Goal: Task Accomplishment & Management: Manage account settings

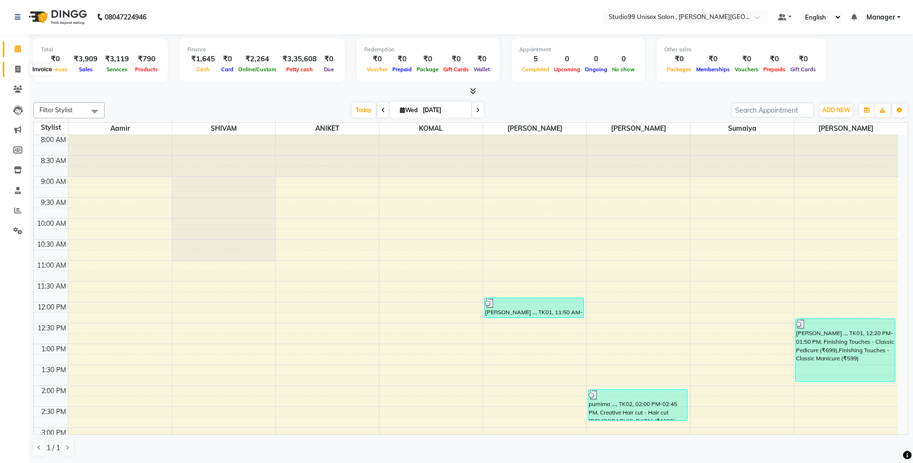
click at [17, 68] on icon at bounding box center [17, 69] width 5 height 7
select select "service"
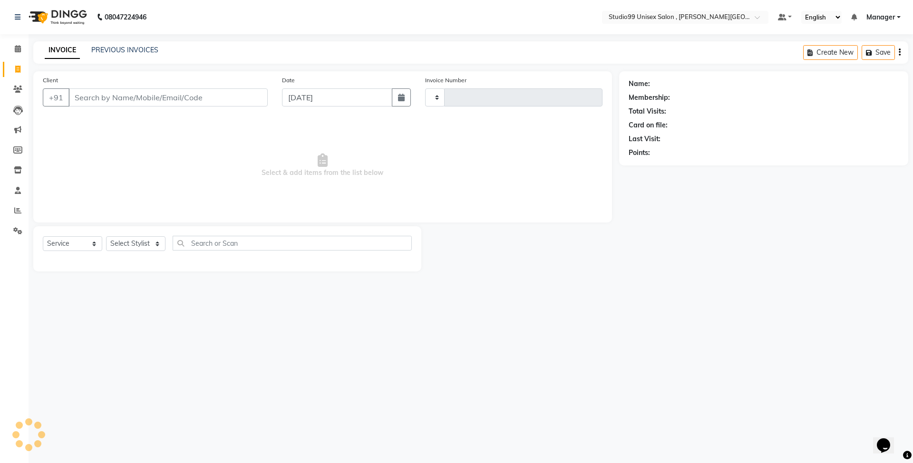
type input "0515"
select select "7699"
click at [137, 46] on link "PREVIOUS INVOICES" at bounding box center [124, 50] width 67 height 9
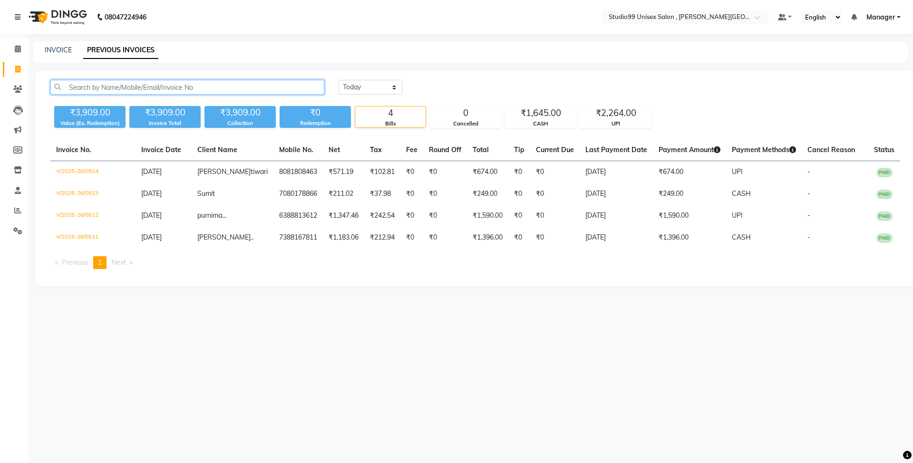
click at [112, 87] on input "text" at bounding box center [187, 87] width 274 height 15
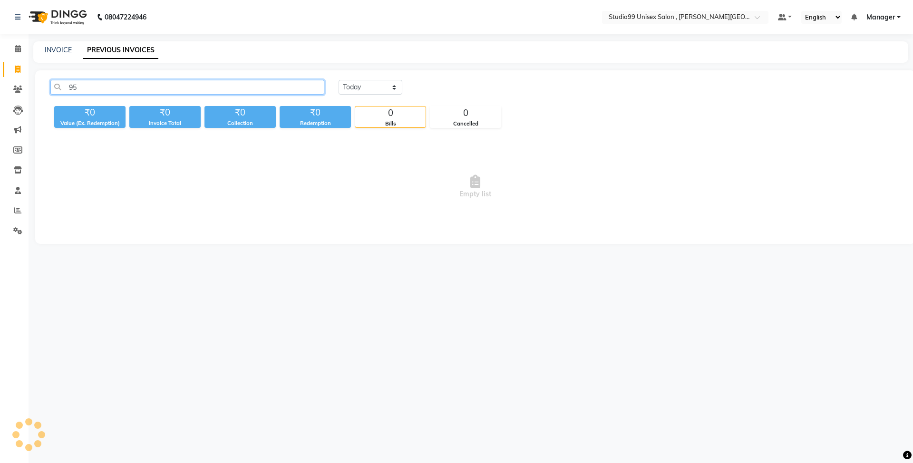
type input "9"
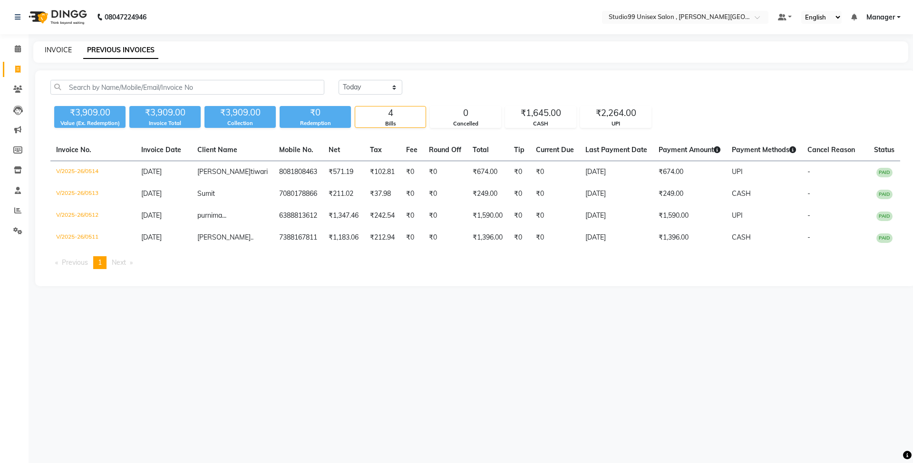
click at [58, 49] on link "INVOICE" at bounding box center [58, 50] width 27 height 9
select select "service"
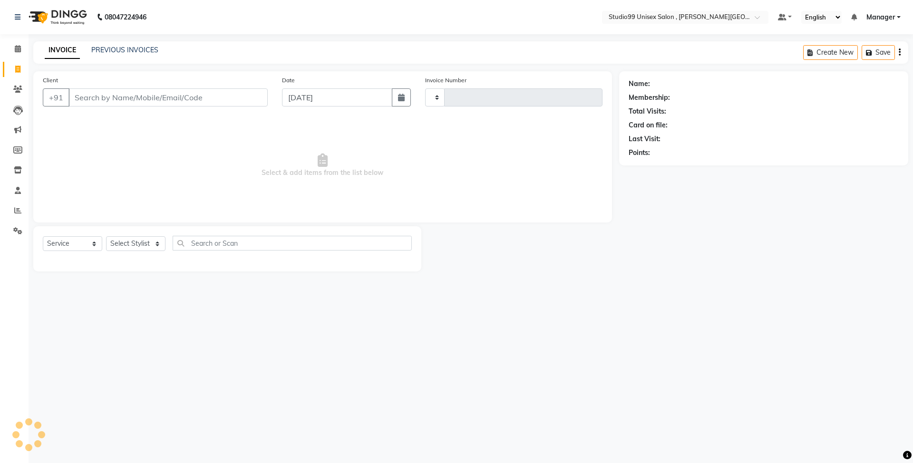
type input "0515"
select select "7699"
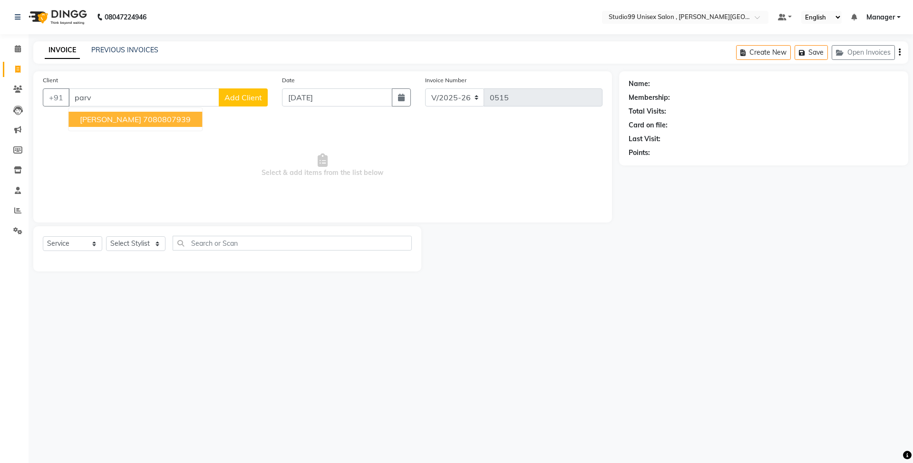
click at [160, 126] on button "[PERSON_NAME] 7080807939" at bounding box center [135, 119] width 134 height 15
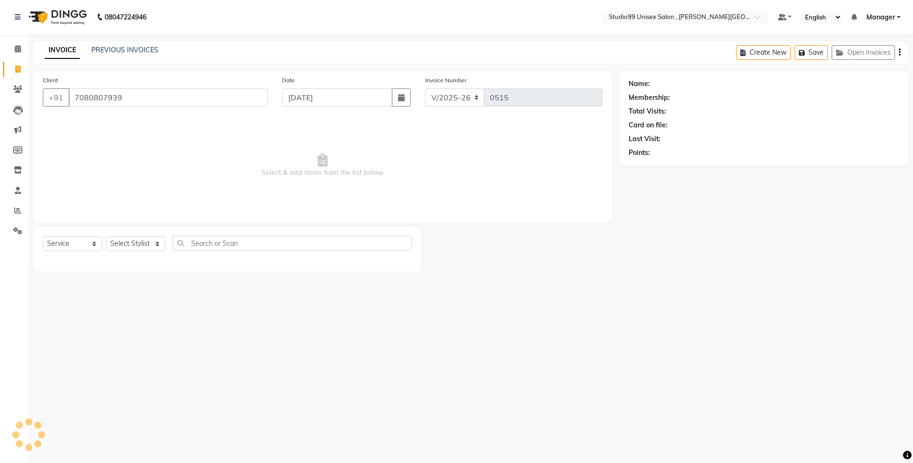
type input "7080807939"
select select "1: Object"
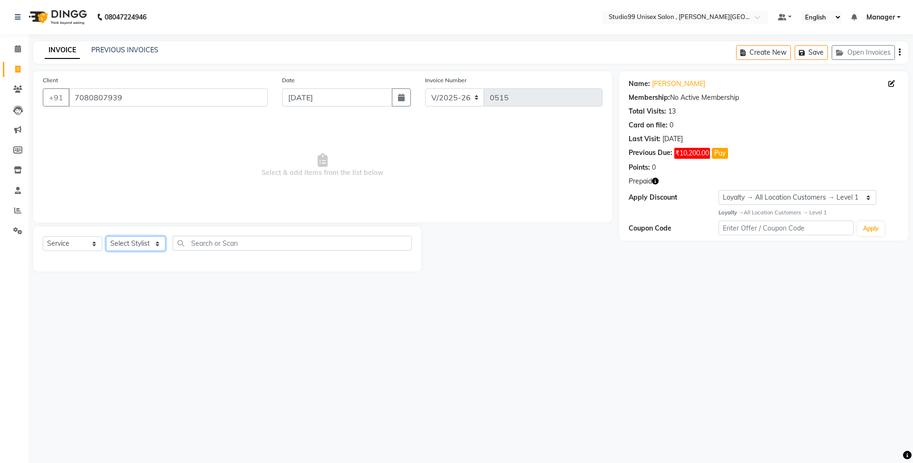
click at [125, 240] on select "Select Stylist [PERSON_NAME] [PERSON_NAME] [PERSON_NAME] Manager [PERSON_NAME] …" at bounding box center [135, 243] width 59 height 15
select select "69103"
click at [106, 236] on select "Select Stylist [PERSON_NAME] [PERSON_NAME] [PERSON_NAME] Manager [PERSON_NAME] …" at bounding box center [135, 243] width 59 height 15
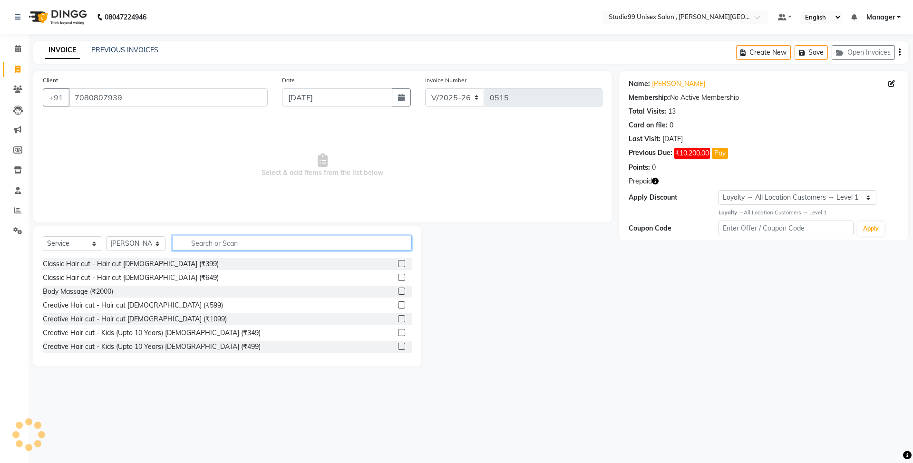
click at [269, 242] on input "text" at bounding box center [292, 243] width 239 height 15
click at [398, 261] on label at bounding box center [401, 263] width 7 height 7
click at [398, 261] on input "checkbox" at bounding box center [401, 264] width 6 height 6
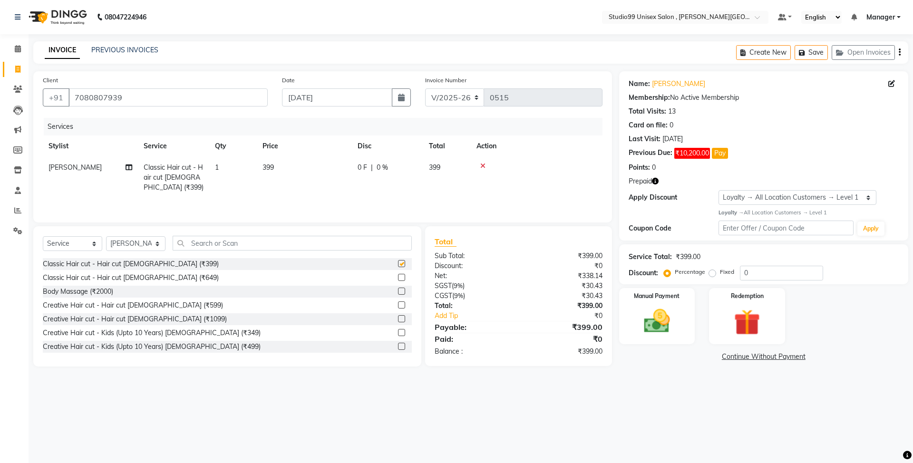
checkbox input "false"
click at [276, 240] on input "text" at bounding box center [292, 243] width 239 height 15
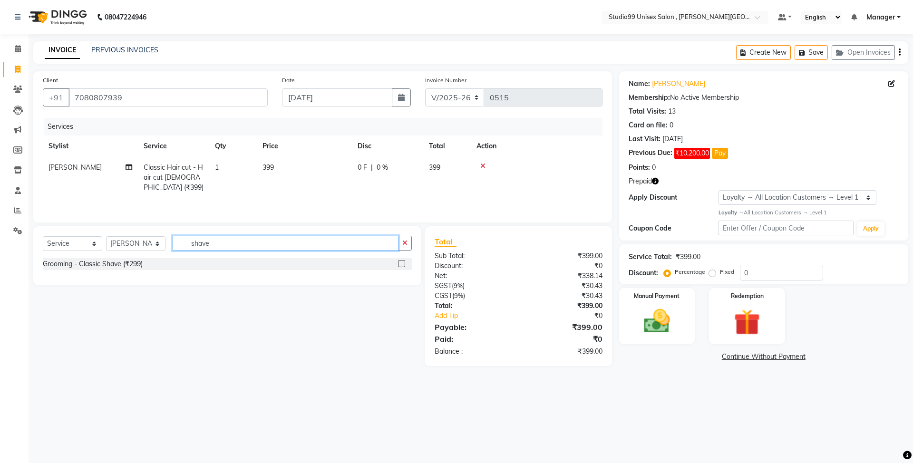
type input "shave"
click at [397, 263] on div "Grooming - Classic Shave (₹299)" at bounding box center [227, 264] width 369 height 12
click at [400, 262] on label at bounding box center [401, 263] width 7 height 7
click at [400, 262] on input "checkbox" at bounding box center [401, 264] width 6 height 6
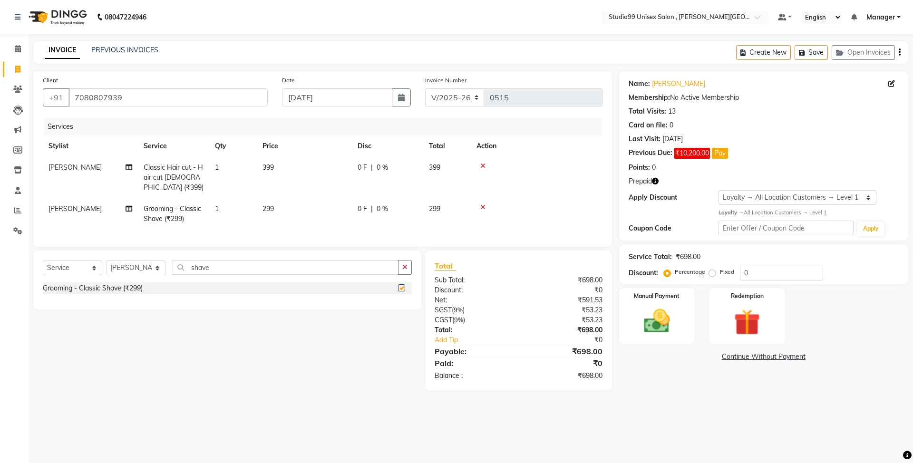
checkbox input "false"
click at [204, 265] on input "shave" at bounding box center [286, 267] width 226 height 15
click at [272, 268] on input "shaive" at bounding box center [286, 267] width 226 height 15
type input "s"
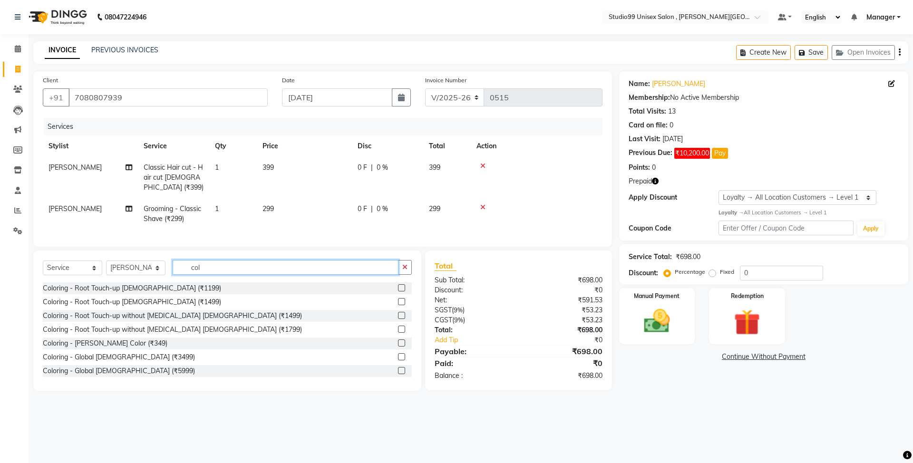
type input "col"
click at [398, 316] on label at bounding box center [401, 315] width 7 height 7
click at [398, 316] on input "checkbox" at bounding box center [401, 316] width 6 height 6
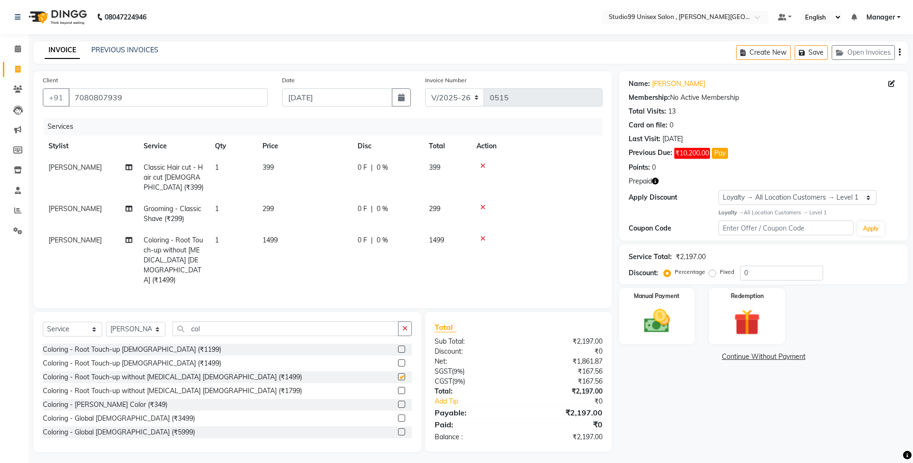
checkbox input "false"
click at [737, 318] on img at bounding box center [747, 323] width 44 height 34
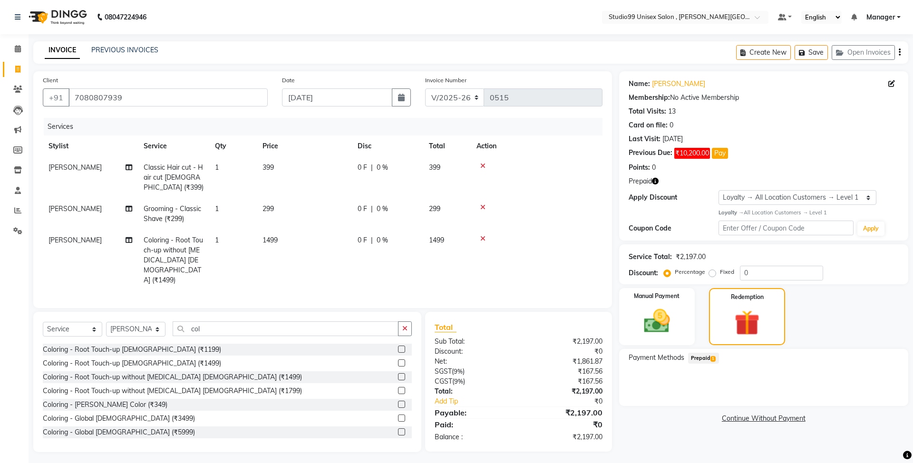
click at [706, 356] on span "Prepaid 1" at bounding box center [703, 358] width 31 height 11
click at [655, 183] on icon "button" at bounding box center [655, 181] width 7 height 7
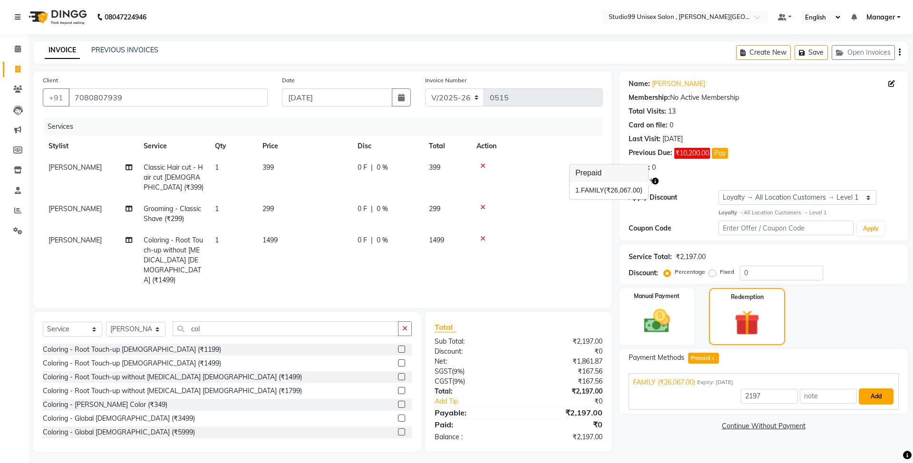
click at [862, 395] on button "Add" at bounding box center [876, 396] width 35 height 16
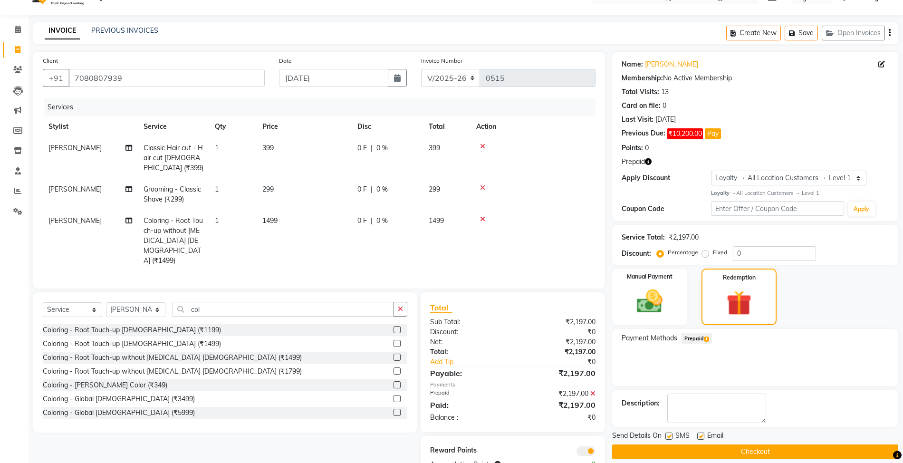
scroll to position [39, 0]
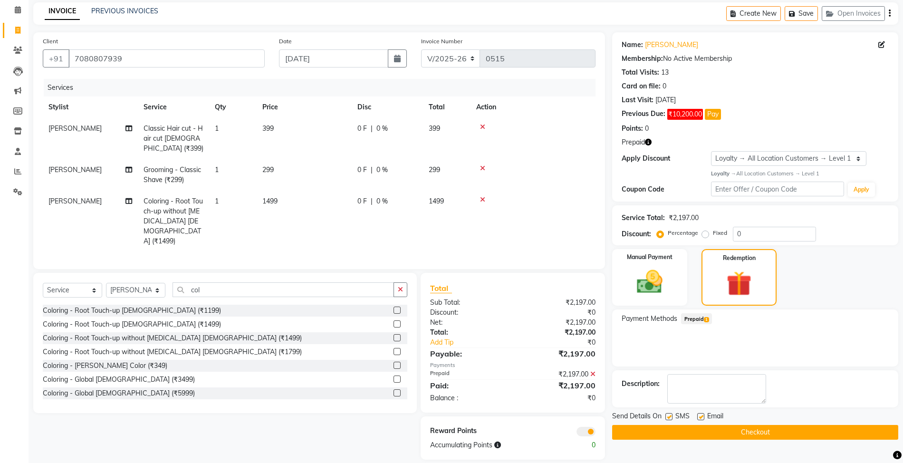
click at [770, 429] on button "Checkout" at bounding box center [755, 432] width 286 height 15
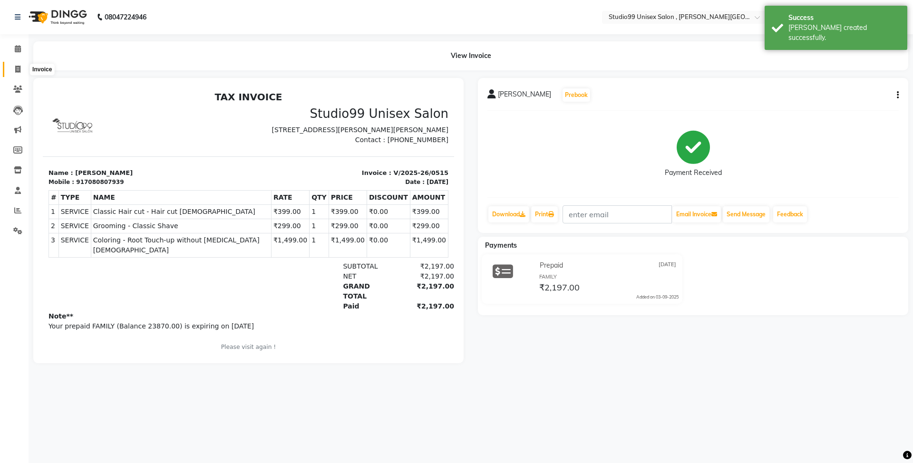
click at [16, 66] on icon at bounding box center [17, 69] width 5 height 7
select select "service"
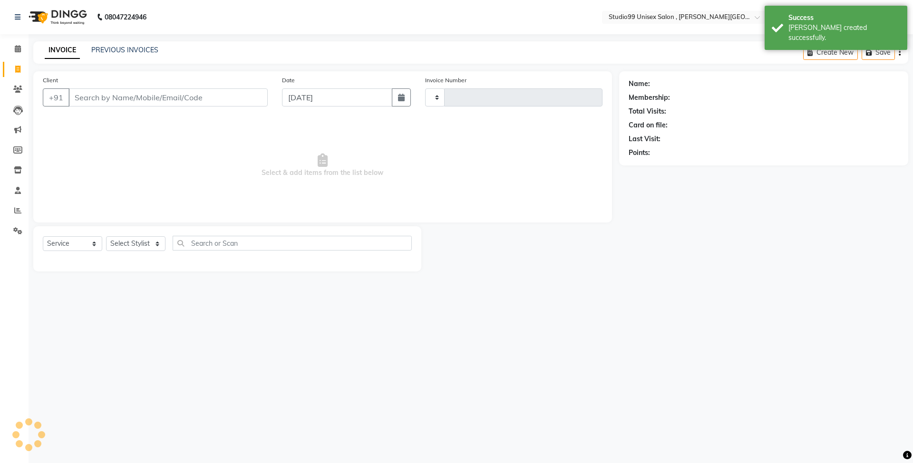
type input "0516"
select select "7699"
click at [133, 93] on input "Client" at bounding box center [167, 97] width 199 height 18
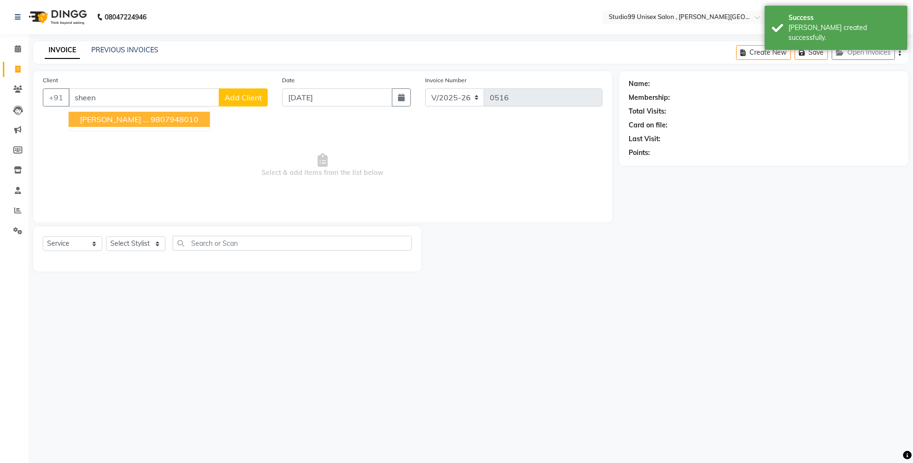
click at [141, 124] on button "[PERSON_NAME] ... 9807948010" at bounding box center [138, 119] width 141 height 15
type input "9807948010"
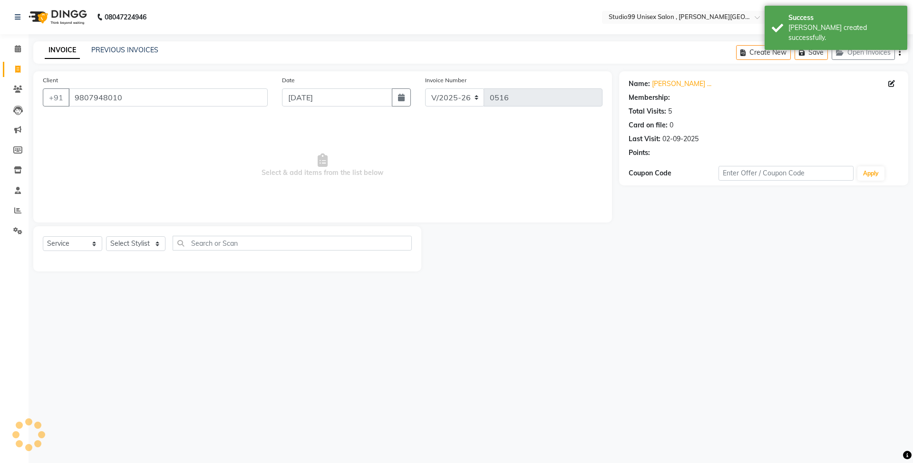
select select "1: Object"
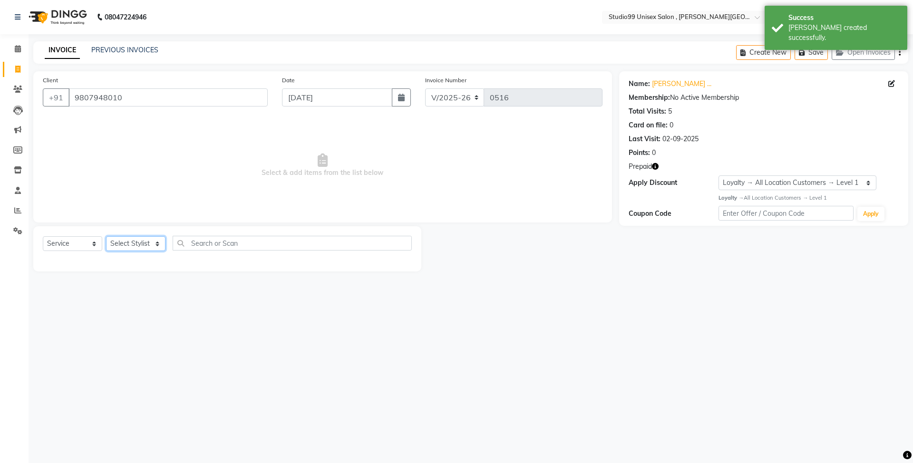
click at [154, 242] on select "Select Stylist [PERSON_NAME] [PERSON_NAME] [PERSON_NAME] Manager [PERSON_NAME] …" at bounding box center [135, 243] width 59 height 15
select select "69100"
click at [106, 236] on select "Select Stylist [PERSON_NAME] [PERSON_NAME] [PERSON_NAME] Manager [PERSON_NAME] …" at bounding box center [135, 243] width 59 height 15
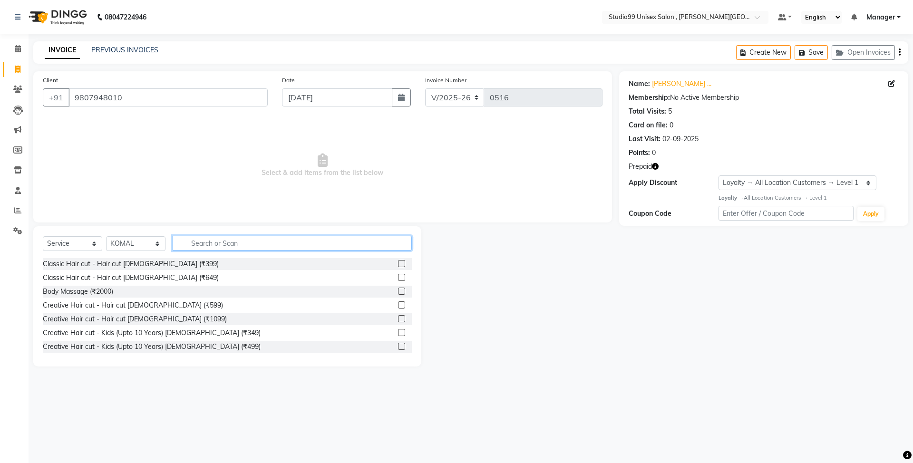
click at [324, 240] on input "text" at bounding box center [292, 243] width 239 height 15
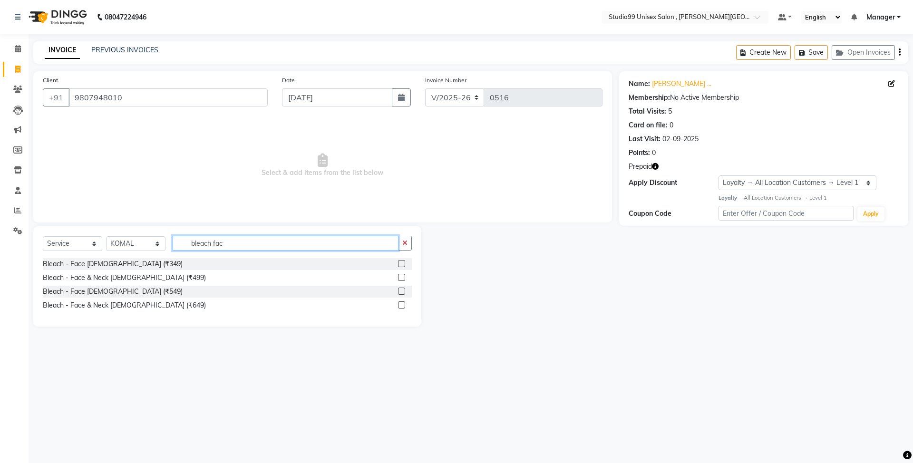
type input "bleach fac"
click at [402, 304] on label at bounding box center [401, 304] width 7 height 7
click at [402, 304] on input "checkbox" at bounding box center [401, 305] width 6 height 6
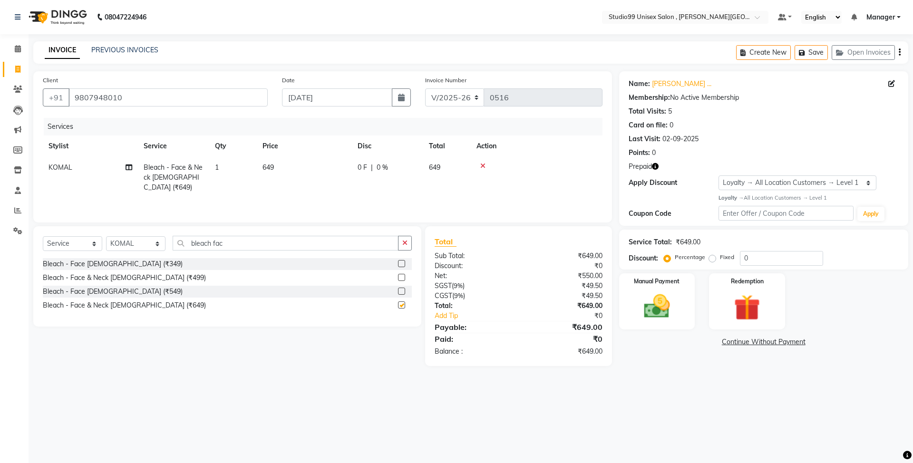
checkbox input "false"
drag, startPoint x: 232, startPoint y: 246, endPoint x: 177, endPoint y: 248, distance: 55.2
click at [177, 248] on input "bleach fac" at bounding box center [286, 243] width 226 height 15
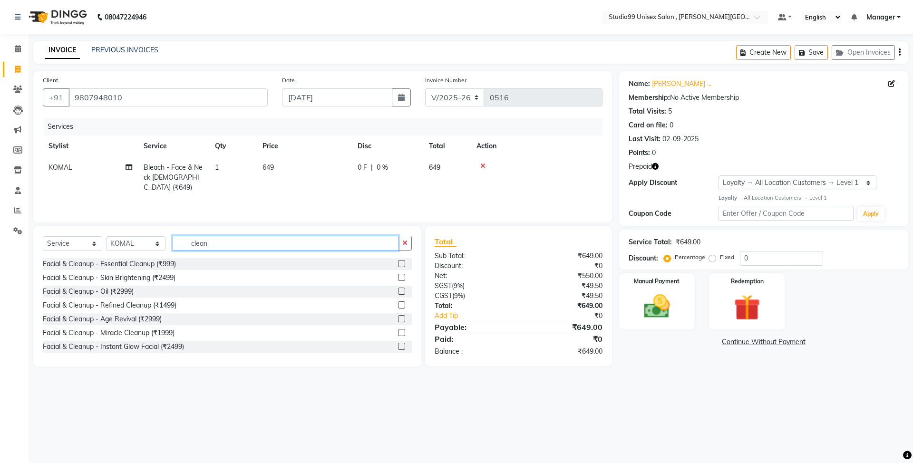
type input "clean"
click at [398, 263] on label at bounding box center [401, 263] width 7 height 7
click at [398, 263] on input "checkbox" at bounding box center [401, 264] width 6 height 6
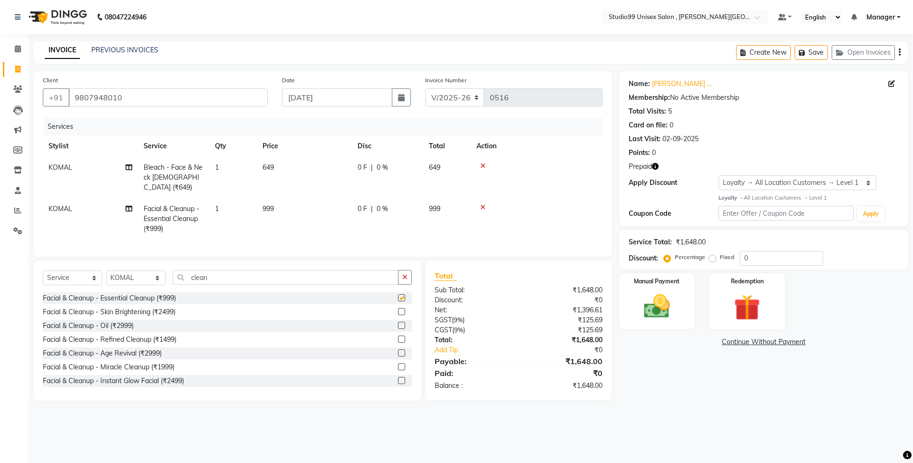
checkbox input "false"
click at [162, 274] on select "Select Stylist [PERSON_NAME] [PERSON_NAME] [PERSON_NAME] Manager [PERSON_NAME] …" at bounding box center [135, 278] width 59 height 15
click at [155, 274] on select "Select Stylist [PERSON_NAME] [PERSON_NAME] [PERSON_NAME] Manager [PERSON_NAME] …" at bounding box center [135, 278] width 59 height 15
select select "69099"
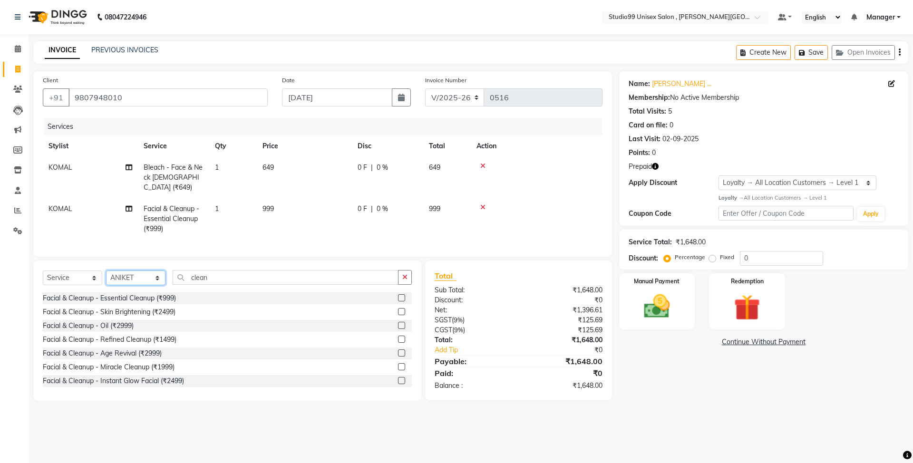
click at [106, 271] on select "Select Stylist [PERSON_NAME] [PERSON_NAME] [PERSON_NAME] Manager [PERSON_NAME] …" at bounding box center [135, 278] width 59 height 15
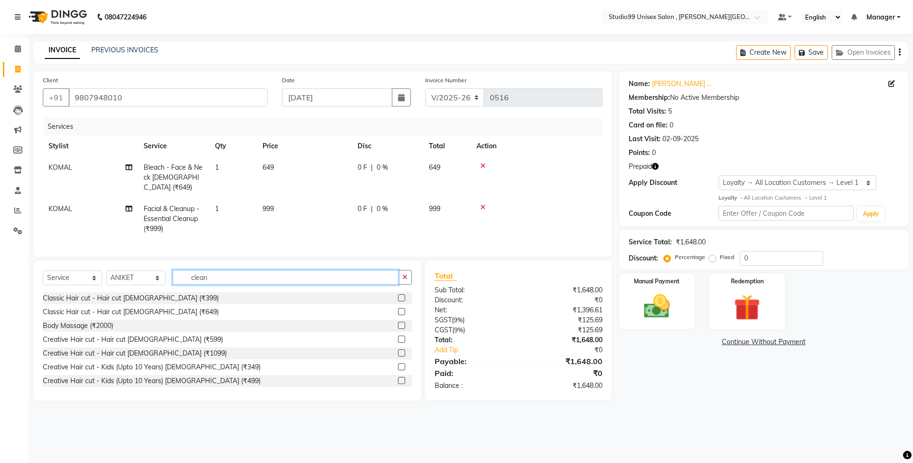
drag, startPoint x: 229, startPoint y: 276, endPoint x: 184, endPoint y: 276, distance: 44.7
click at [184, 276] on input "clean" at bounding box center [286, 277] width 226 height 15
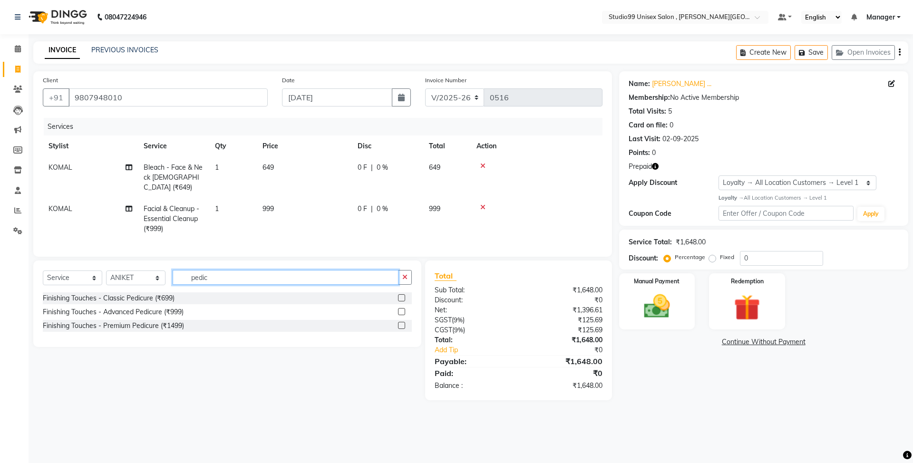
type input "pedic"
click at [402, 326] on label at bounding box center [401, 325] width 7 height 7
click at [402, 326] on input "checkbox" at bounding box center [401, 326] width 6 height 6
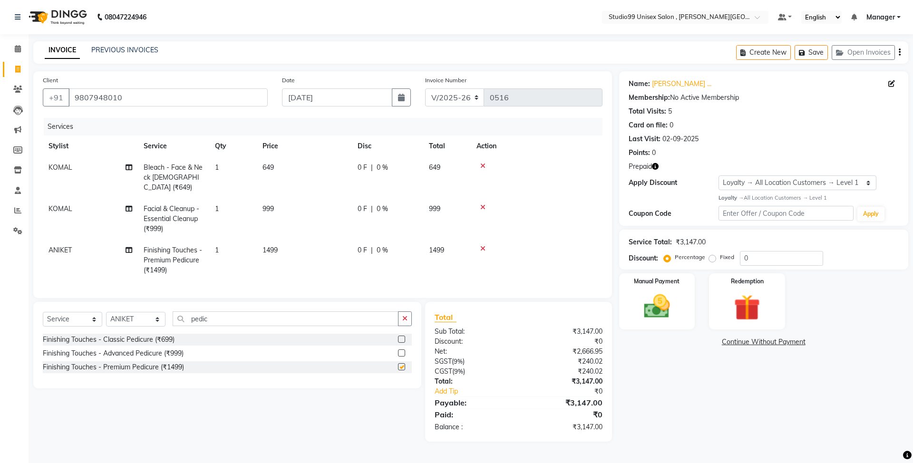
checkbox input "false"
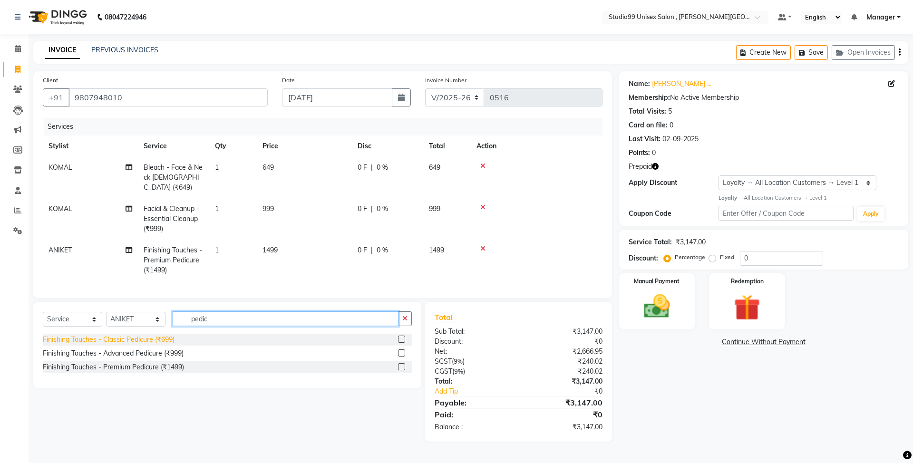
drag, startPoint x: 259, startPoint y: 321, endPoint x: 115, endPoint y: 337, distance: 144.9
click at [115, 337] on div "Select Service Product Membership Package Voucher Prepaid Gift Card Select Styl…" at bounding box center [227, 345] width 388 height 87
type input "mani"
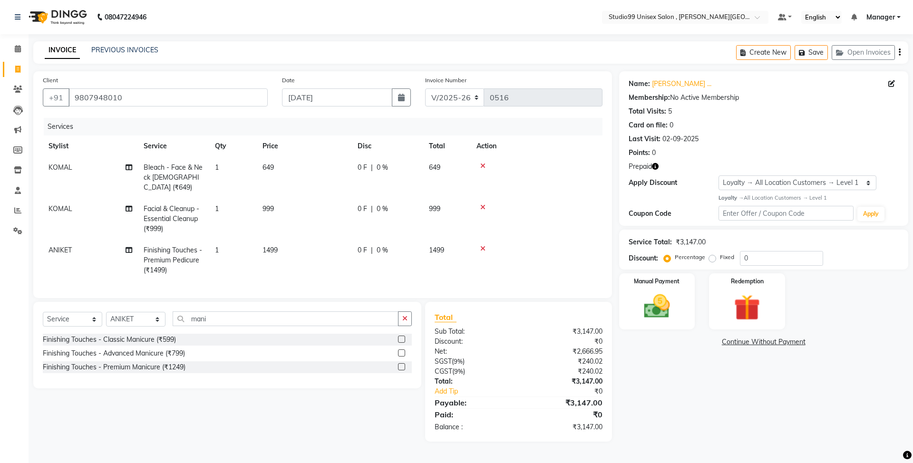
click at [402, 366] on label at bounding box center [401, 366] width 7 height 7
click at [402, 366] on input "checkbox" at bounding box center [401, 367] width 6 height 6
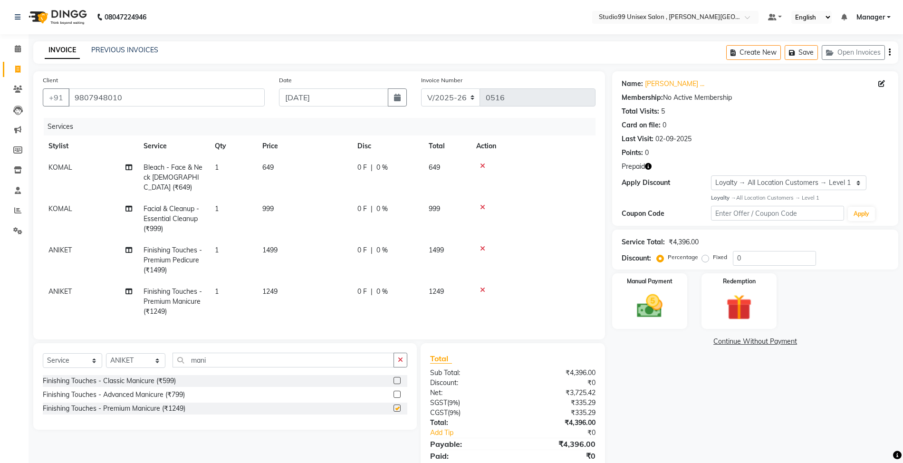
checkbox input "false"
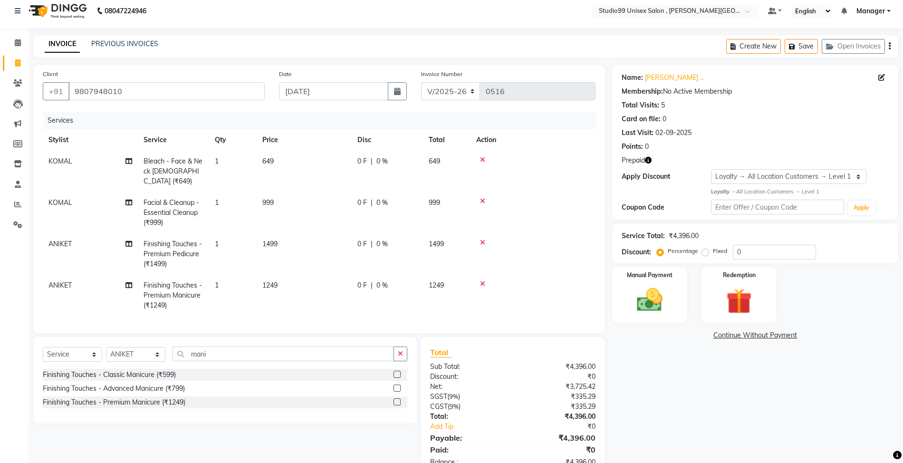
scroll to position [33, 0]
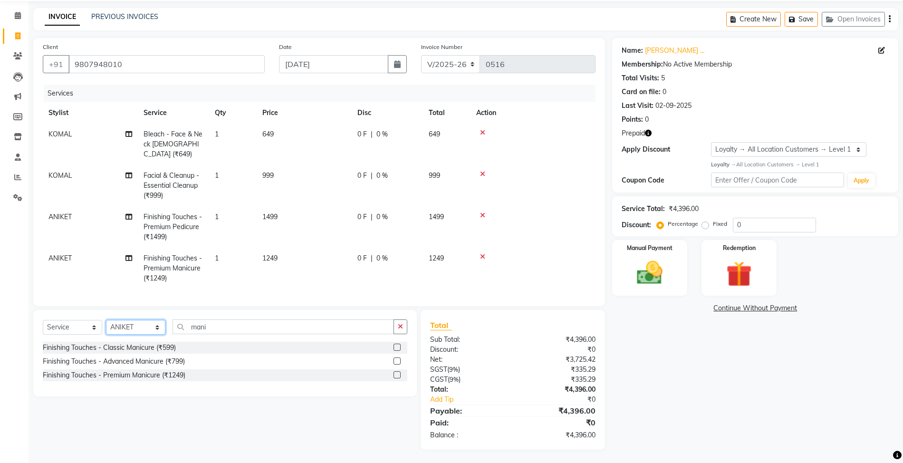
click at [149, 326] on select "Select Stylist [PERSON_NAME] [PERSON_NAME] [PERSON_NAME] Manager [PERSON_NAME] …" at bounding box center [135, 327] width 59 height 15
select select "69098"
click at [106, 320] on select "Select Stylist [PERSON_NAME] [PERSON_NAME] [PERSON_NAME] Manager [PERSON_NAME] …" at bounding box center [135, 327] width 59 height 15
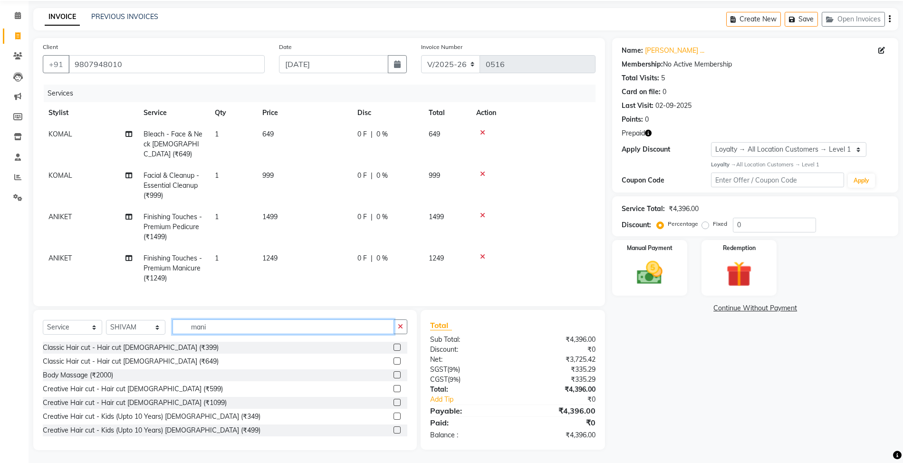
drag, startPoint x: 241, startPoint y: 330, endPoint x: 158, endPoint y: 338, distance: 83.1
click at [158, 338] on div "Select Service Product Membership Package Voucher Prepaid Gift Card Select Styl…" at bounding box center [225, 331] width 365 height 22
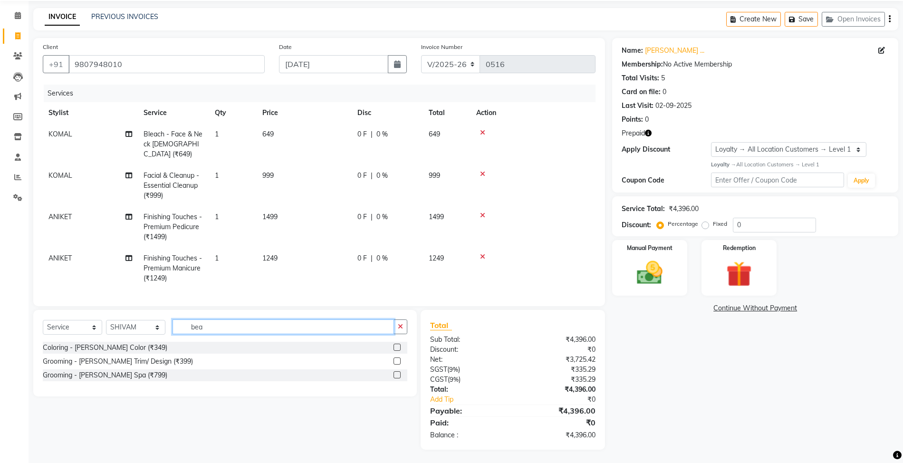
type input "bea"
click at [398, 362] on label at bounding box center [397, 361] width 7 height 7
click at [398, 362] on input "checkbox" at bounding box center [397, 362] width 6 height 6
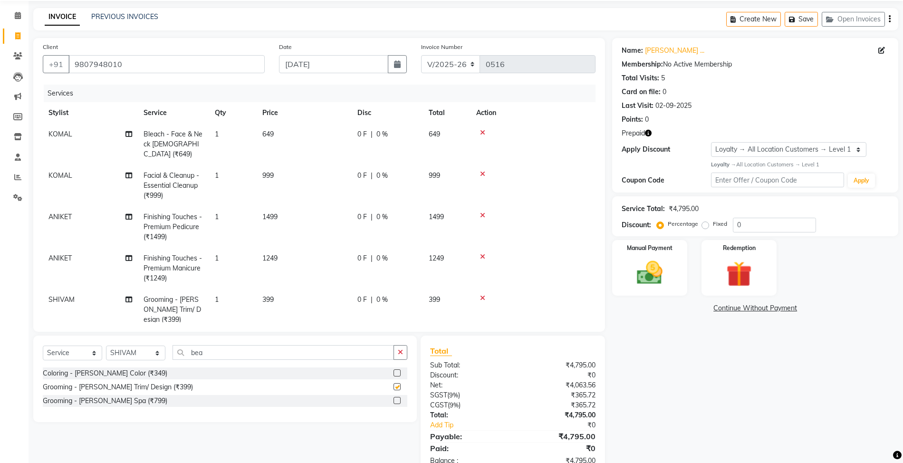
checkbox input "false"
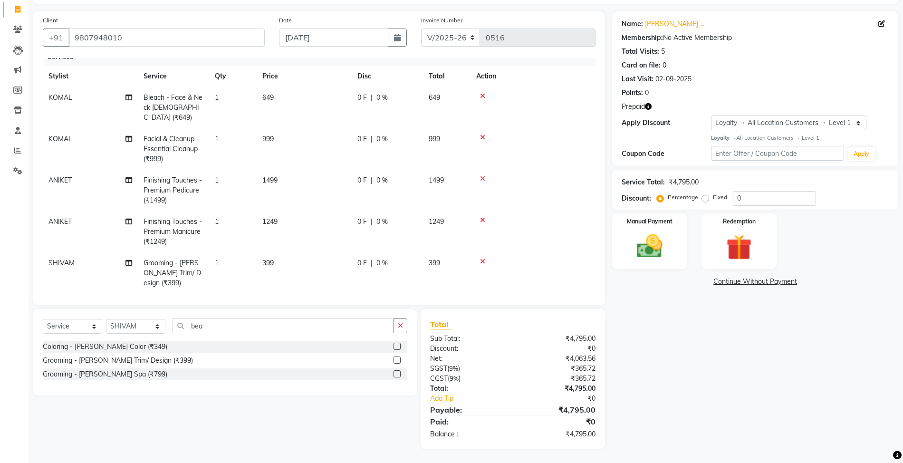
scroll to position [15, 0]
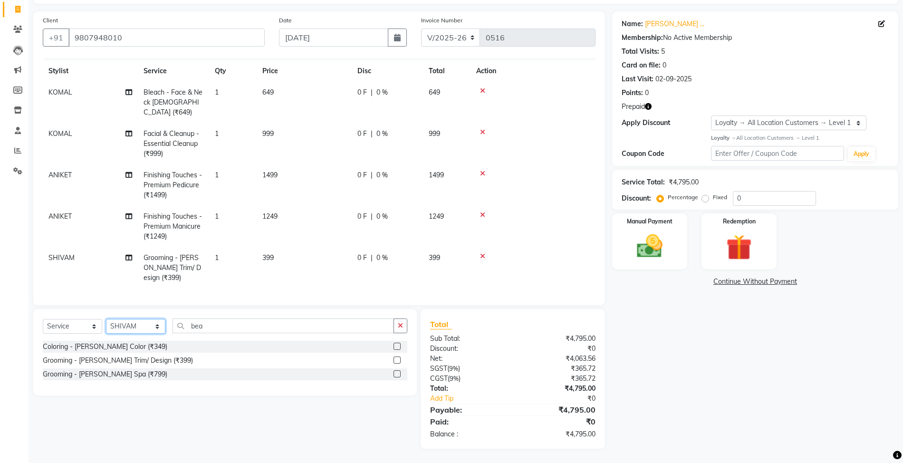
click at [147, 321] on select "Select Stylist [PERSON_NAME] [PERSON_NAME] [PERSON_NAME] Manager [PERSON_NAME] …" at bounding box center [135, 326] width 59 height 15
select select "83225"
click at [106, 319] on select "Select Stylist [PERSON_NAME] [PERSON_NAME] [PERSON_NAME] Manager [PERSON_NAME] …" at bounding box center [135, 326] width 59 height 15
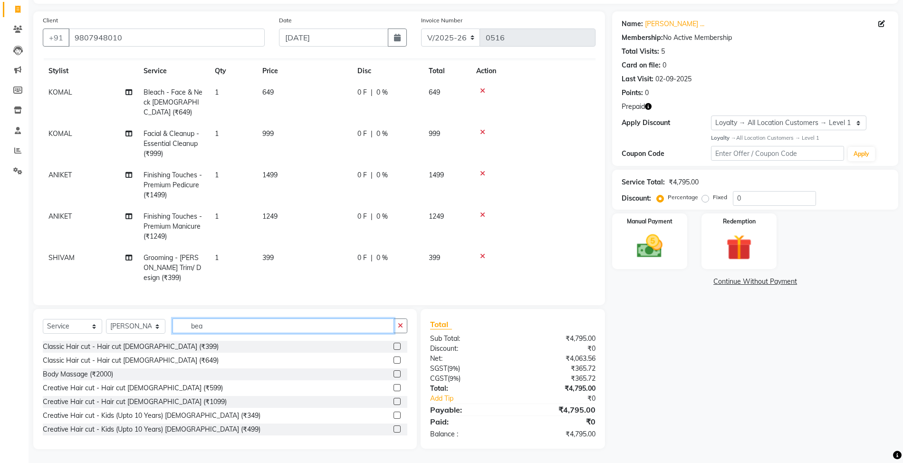
drag, startPoint x: 248, startPoint y: 327, endPoint x: 189, endPoint y: 338, distance: 59.4
click at [189, 338] on div "Select Service Product Membership Package Voucher Prepaid Gift Card Select Styl…" at bounding box center [225, 330] width 365 height 22
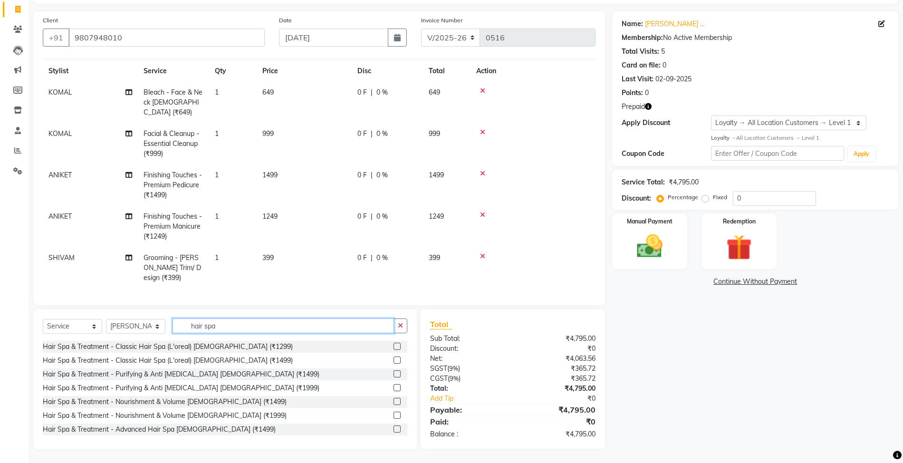
type input "hair spa"
click at [394, 349] on label at bounding box center [397, 346] width 7 height 7
click at [394, 349] on input "checkbox" at bounding box center [397, 347] width 6 height 6
checkbox input "false"
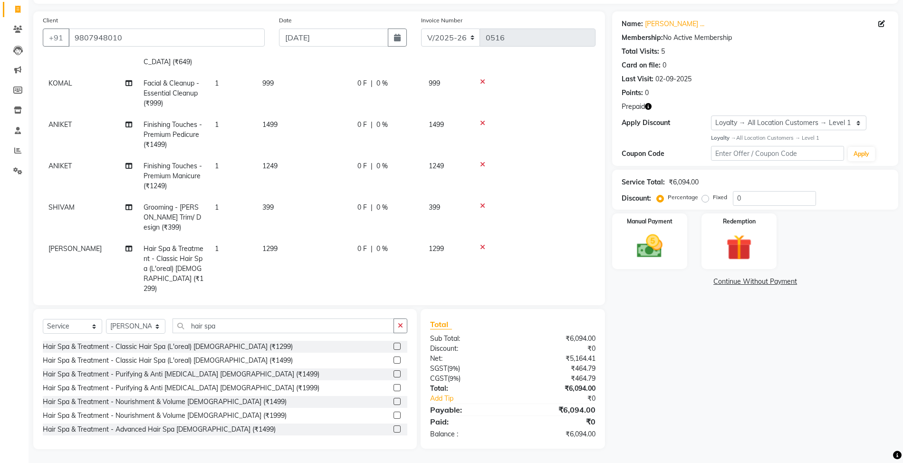
scroll to position [67, 0]
click at [697, 332] on div "Name: [PERSON_NAME] ... Membership: No Active Membership Total Visits: 5 Card o…" at bounding box center [758, 230] width 293 height 438
click at [750, 246] on img at bounding box center [740, 247] width 44 height 33
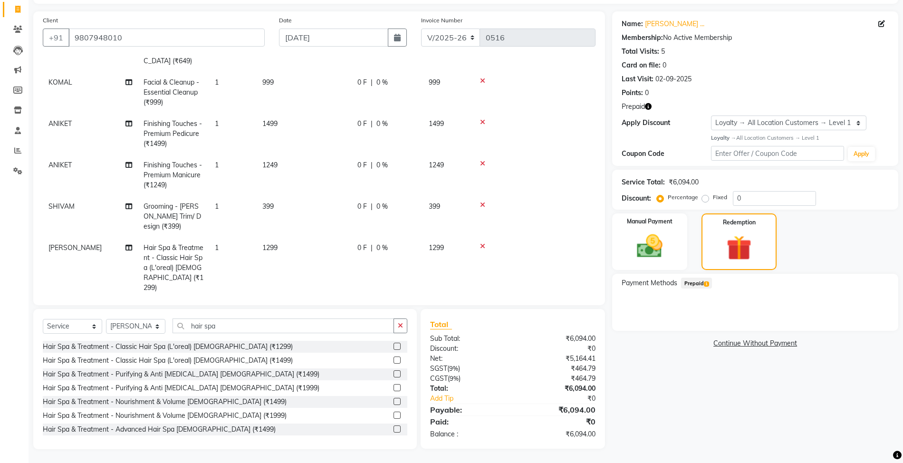
click at [704, 281] on span "Prepaid 1" at bounding box center [696, 283] width 31 height 11
click at [874, 322] on button "Add" at bounding box center [866, 321] width 35 height 16
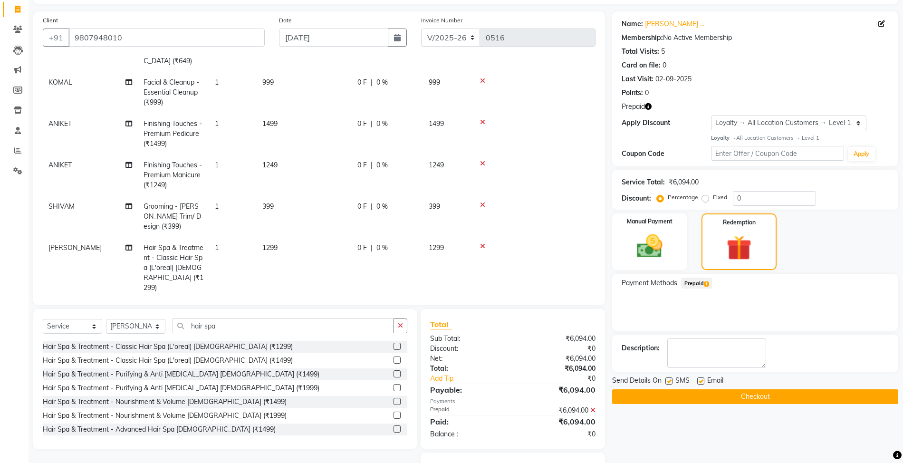
click at [650, 107] on icon "button" at bounding box center [648, 106] width 7 height 7
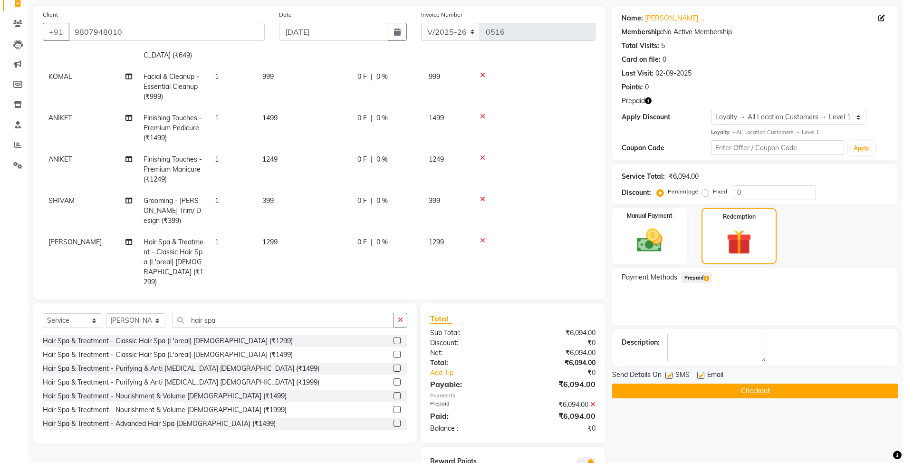
scroll to position [107, 0]
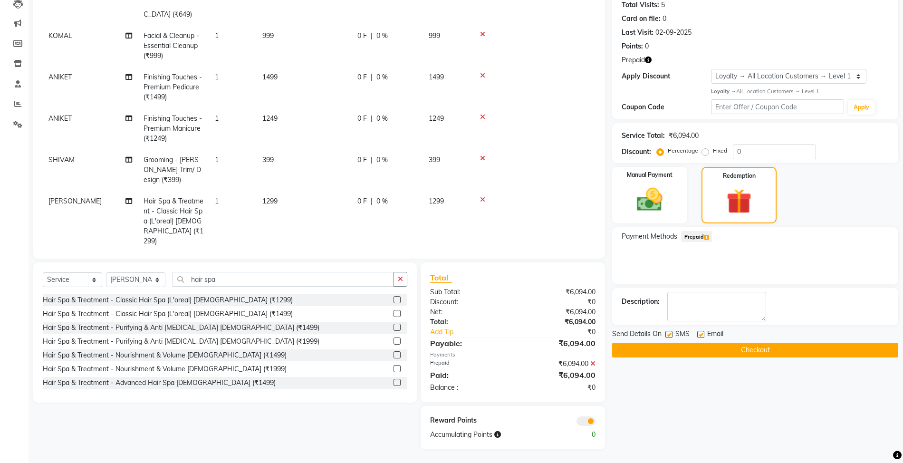
click at [756, 350] on button "Checkout" at bounding box center [755, 350] width 286 height 15
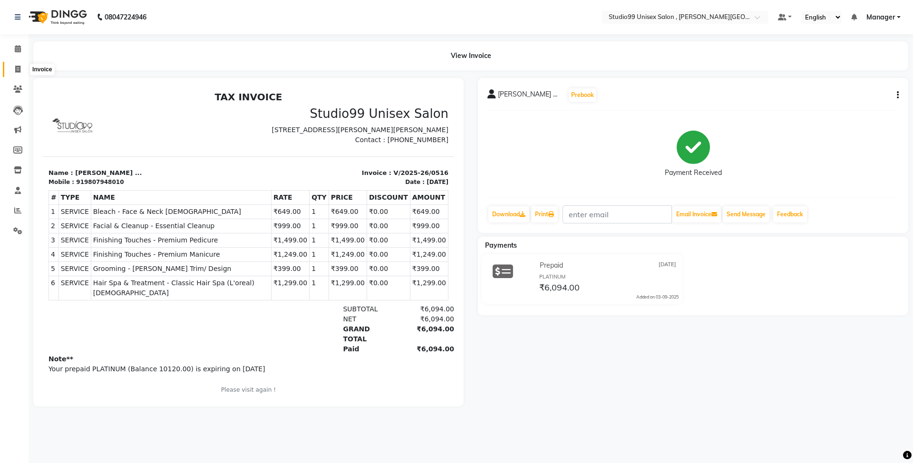
click at [18, 71] on icon at bounding box center [17, 69] width 5 height 7
select select "service"
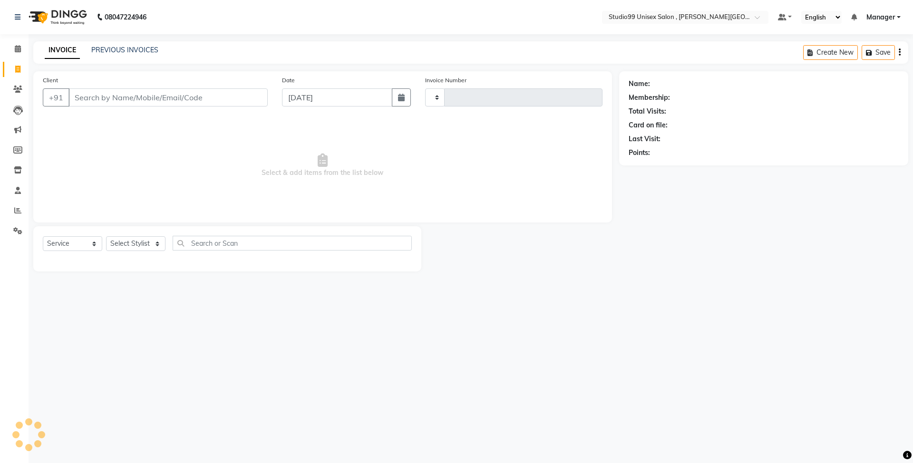
type input "0517"
select select "7699"
click at [107, 50] on link "PREVIOUS INVOICES" at bounding box center [124, 50] width 67 height 9
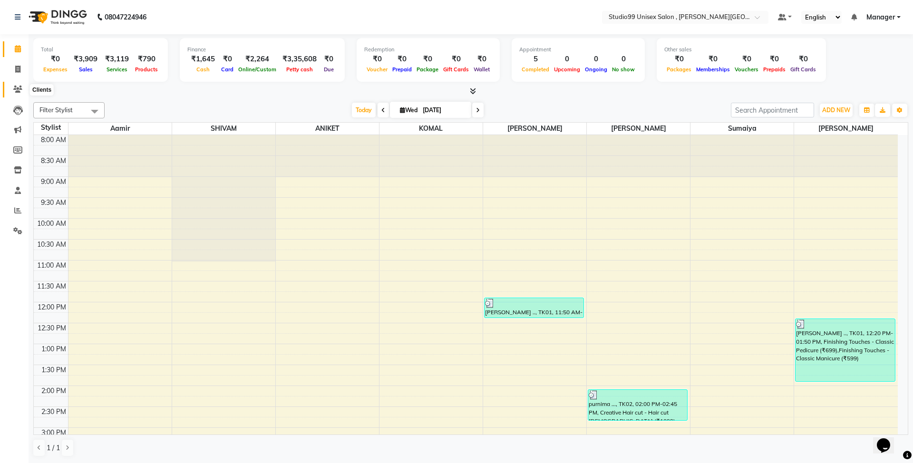
click at [18, 86] on icon at bounding box center [17, 89] width 9 height 7
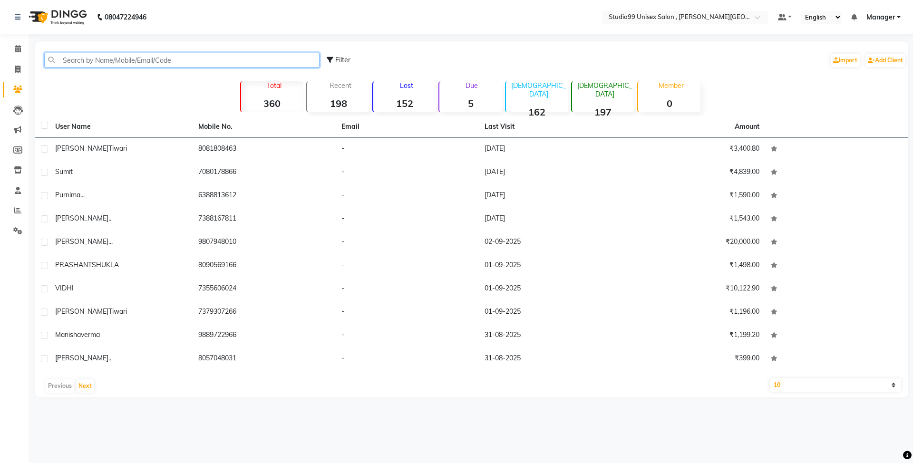
click at [226, 57] on input "text" at bounding box center [181, 60] width 275 height 15
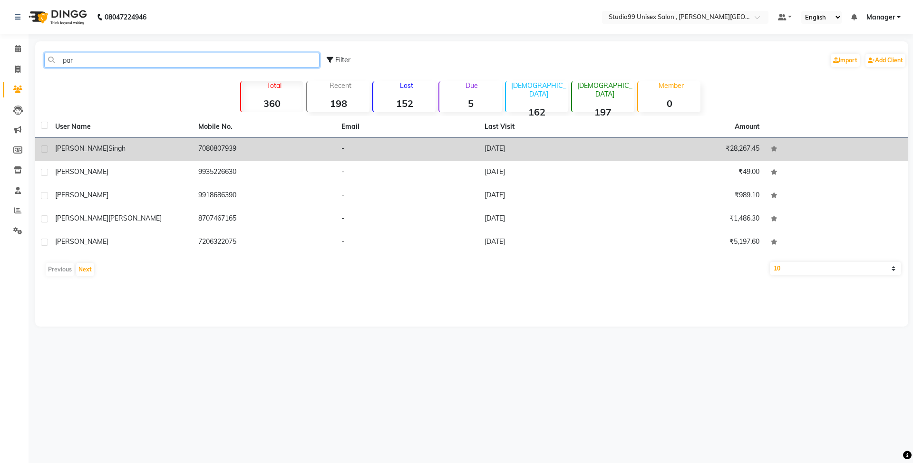
type input "par"
click at [162, 149] on div "parvesh singh" at bounding box center [121, 149] width 132 height 10
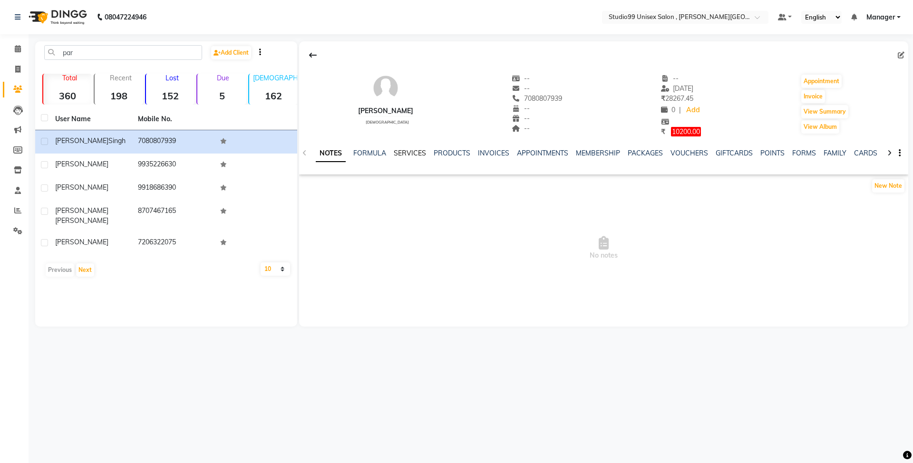
click at [411, 153] on link "SERVICES" at bounding box center [410, 153] width 32 height 9
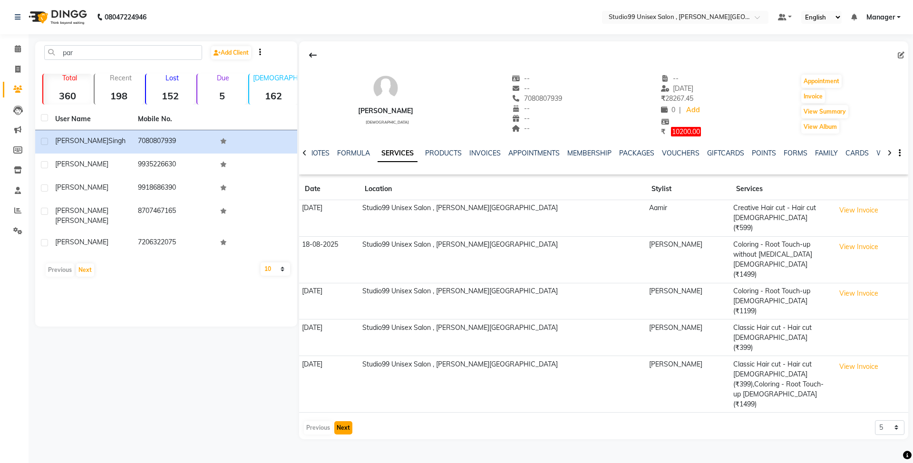
click at [345, 421] on button "Next" at bounding box center [343, 427] width 18 height 13
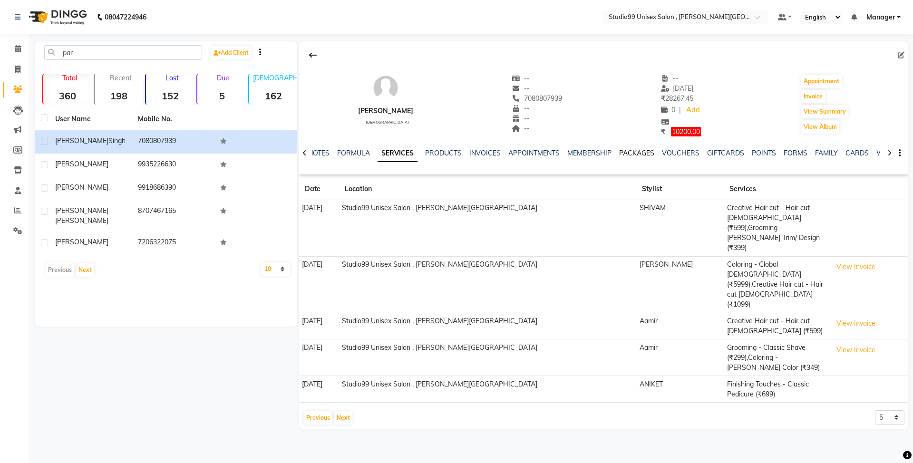
click at [636, 153] on link "PACKAGES" at bounding box center [636, 153] width 35 height 9
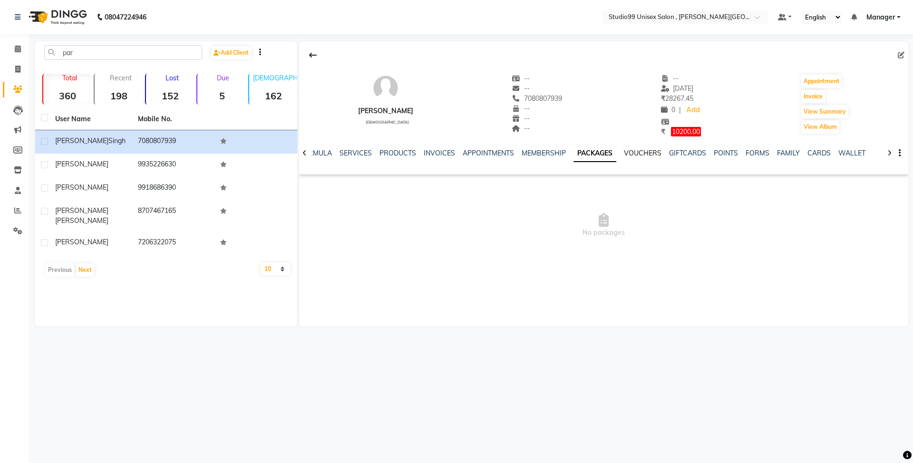
click at [645, 151] on link "VOUCHERS" at bounding box center [643, 153] width 38 height 9
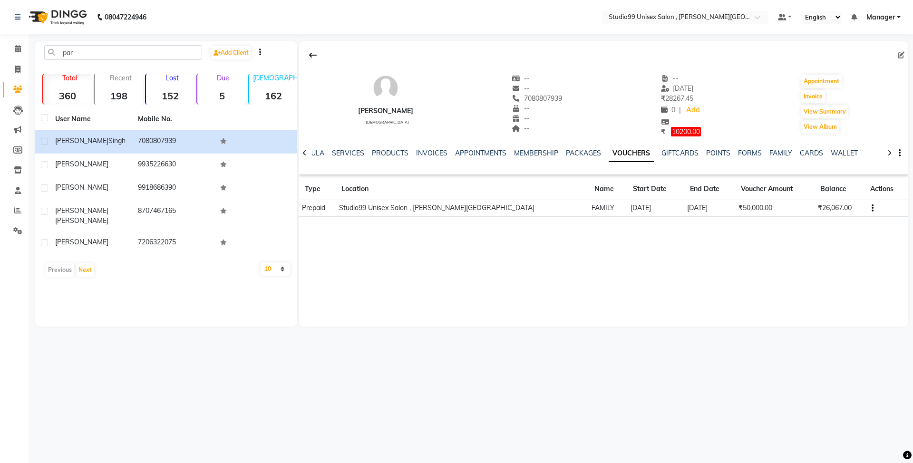
click at [693, 206] on td "02-07-2026" at bounding box center [709, 208] width 51 height 17
click at [786, 208] on td "₹50,000.00" at bounding box center [774, 208] width 79 height 17
click at [872, 209] on icon "button" at bounding box center [873, 208] width 2 height 0
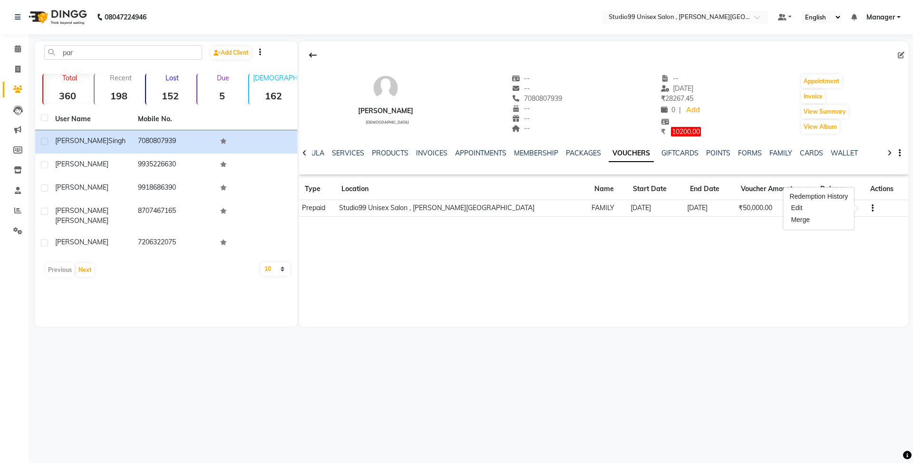
click at [843, 195] on td "Redemption History" at bounding box center [818, 196] width 59 height 11
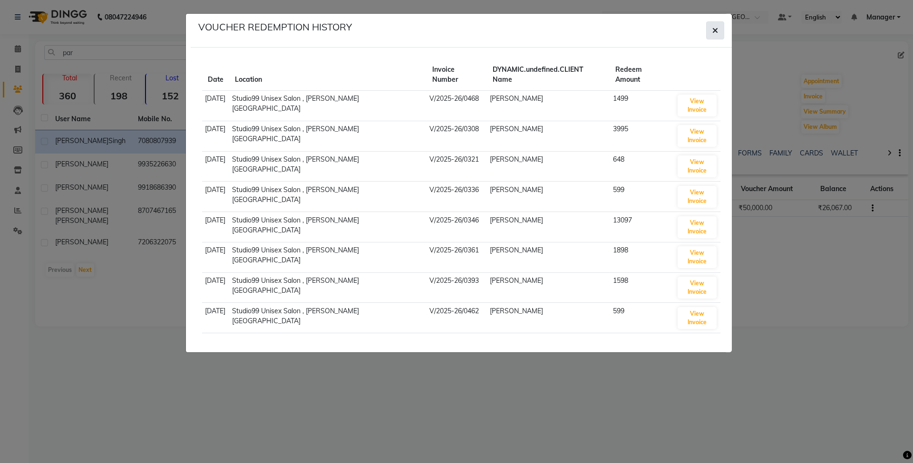
click at [710, 29] on button "button" at bounding box center [715, 30] width 18 height 18
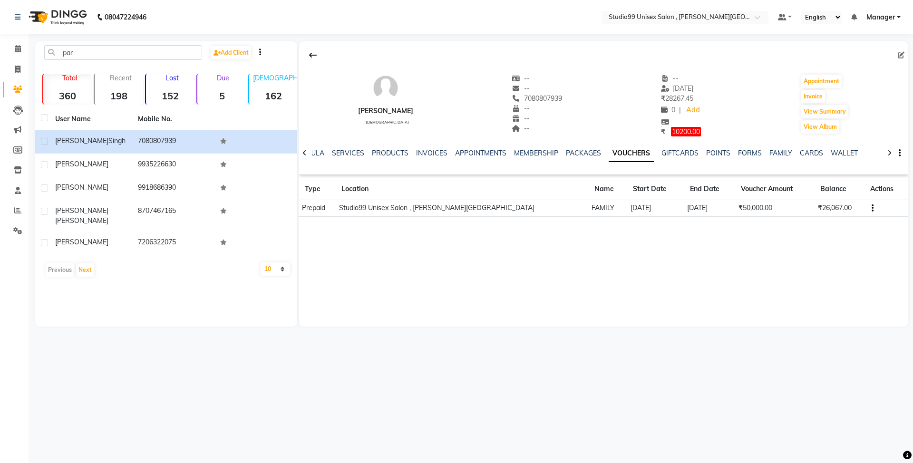
click at [684, 130] on span "10200.00" at bounding box center [686, 132] width 30 height 10
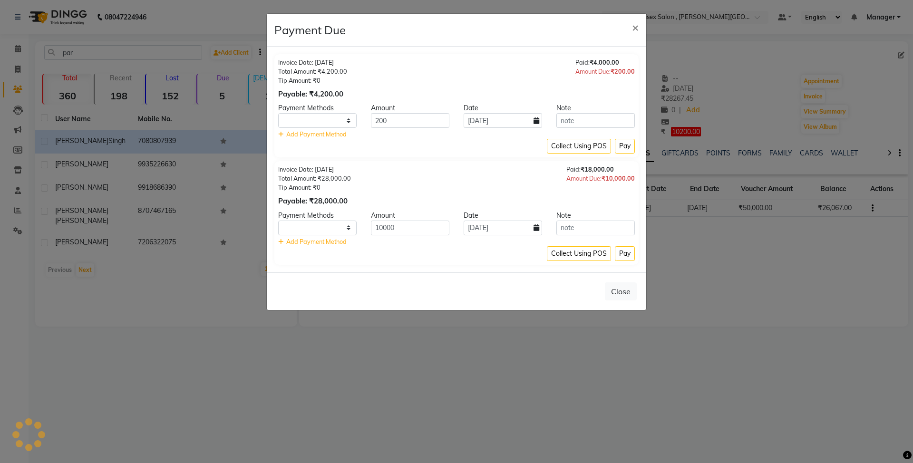
select select "1"
click at [635, 27] on span "×" at bounding box center [635, 27] width 7 height 14
